Goal: Task Accomplishment & Management: Use online tool/utility

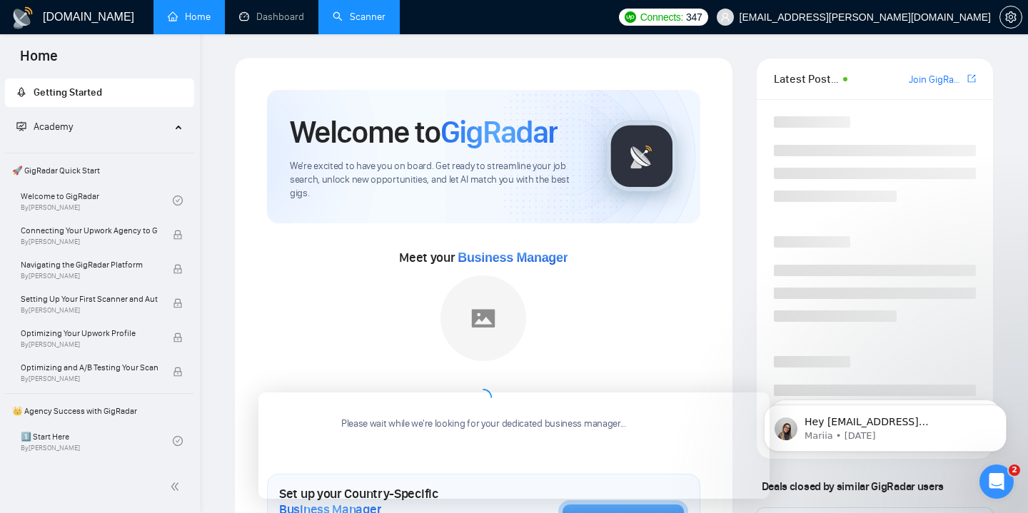
click at [348, 23] on link "Scanner" at bounding box center [359, 17] width 53 height 12
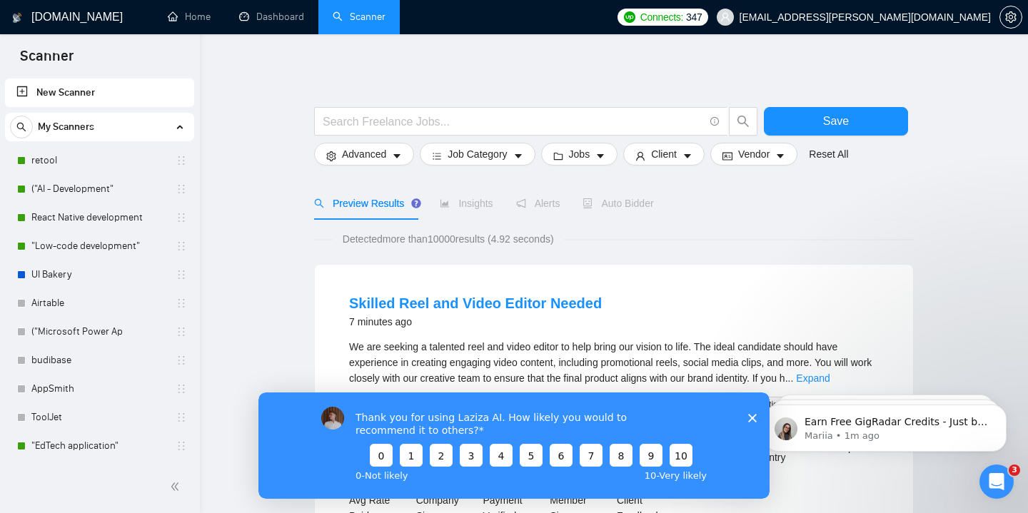
click at [753, 419] on polygon "Close survey" at bounding box center [752, 417] width 9 height 9
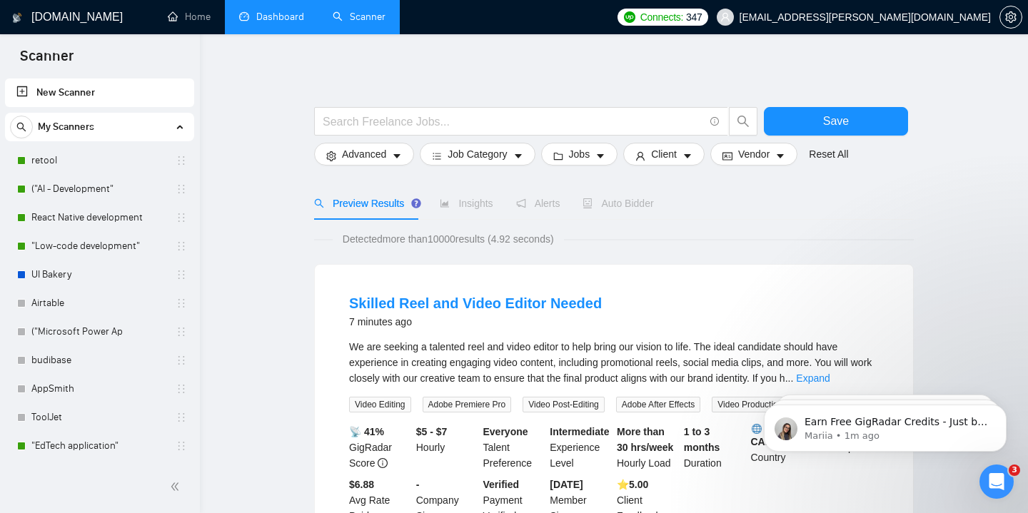
click at [262, 21] on link "Dashboard" at bounding box center [271, 17] width 65 height 12
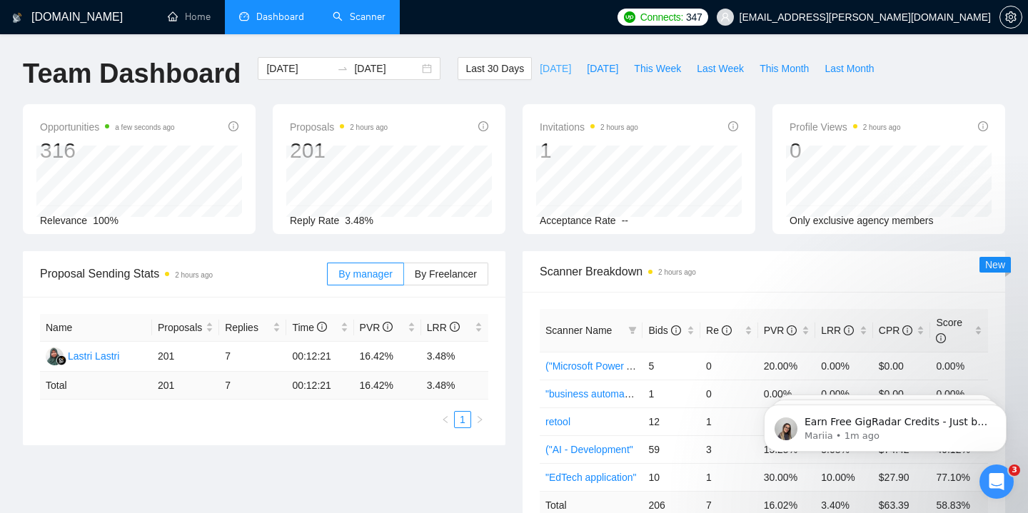
click at [540, 69] on span "[DATE]" at bounding box center [555, 69] width 31 height 16
click at [404, 58] on div "[DATE] [DATE]" at bounding box center [349, 68] width 183 height 23
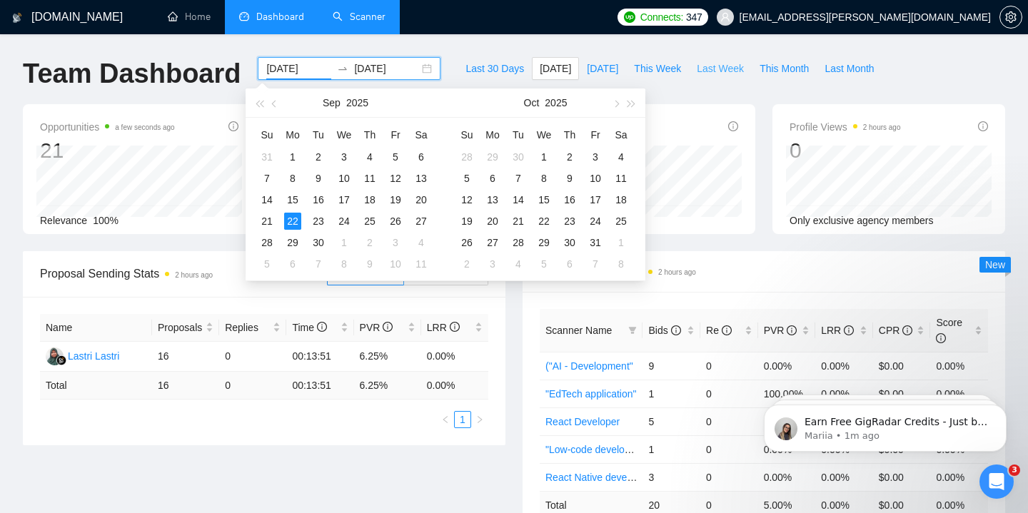
click at [709, 68] on span "Last Week" at bounding box center [720, 69] width 47 height 16
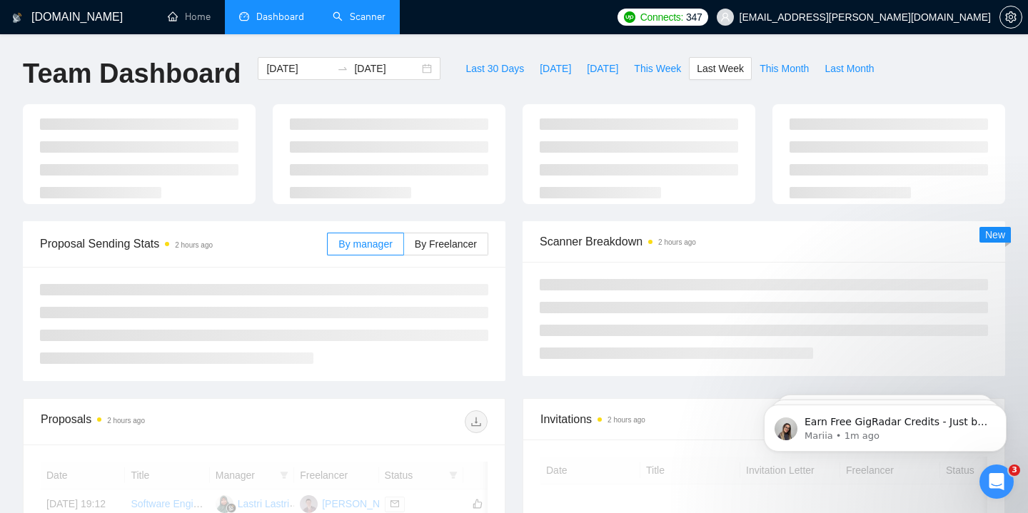
type input "[DATE]"
